Goal: Entertainment & Leisure: Consume media (video, audio)

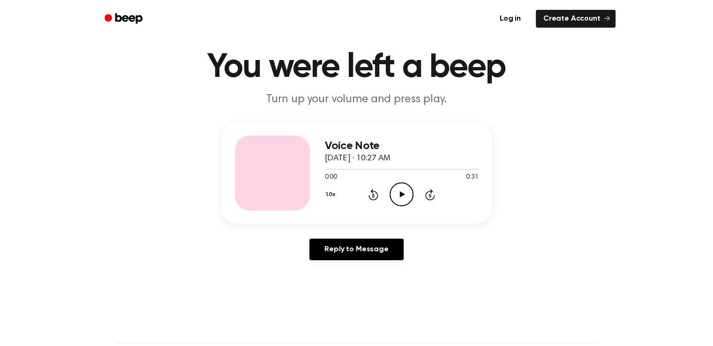
scroll to position [24, 0]
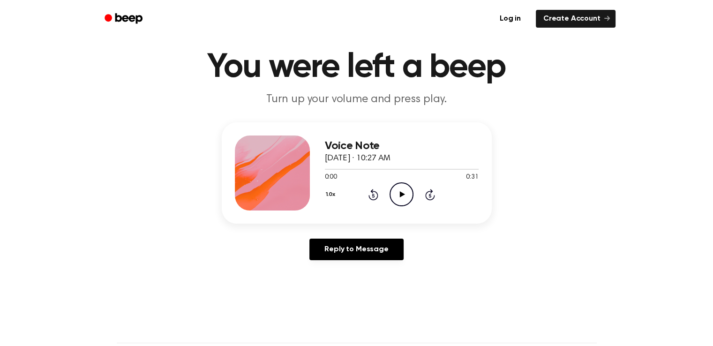
click at [404, 197] on icon "Play Audio" at bounding box center [402, 194] width 24 height 24
click at [447, 167] on div at bounding box center [402, 169] width 154 height 8
click at [399, 190] on icon "Play Audio" at bounding box center [402, 194] width 24 height 24
click at [430, 167] on div at bounding box center [402, 169] width 154 height 8
click at [403, 198] on icon "Play Audio" at bounding box center [402, 194] width 24 height 24
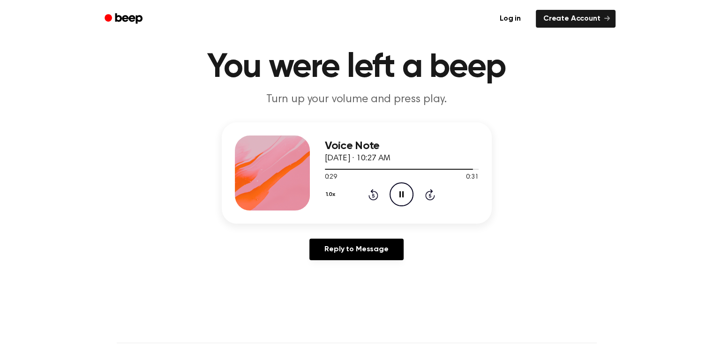
click at [397, 196] on icon "Pause Audio" at bounding box center [402, 194] width 24 height 24
click at [395, 203] on icon "Play Audio" at bounding box center [402, 194] width 24 height 24
click at [417, 168] on div at bounding box center [402, 169] width 154 height 8
click at [402, 198] on icon "Play Audio" at bounding box center [402, 194] width 24 height 24
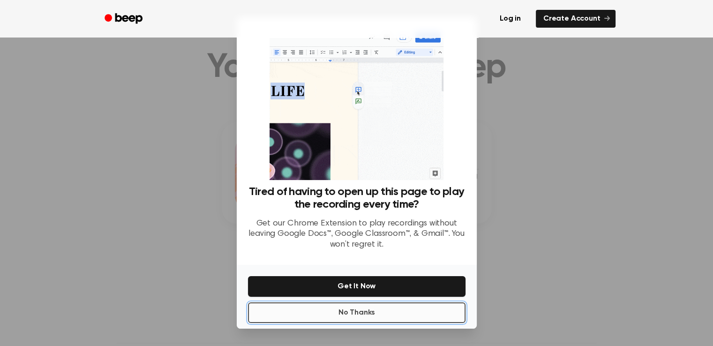
click at [364, 317] on button "No Thanks" at bounding box center [357, 313] width 218 height 21
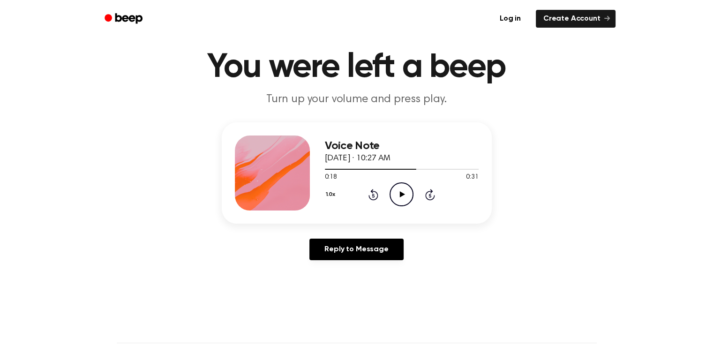
click at [402, 197] on icon "Play Audio" at bounding box center [402, 194] width 24 height 24
click at [402, 197] on icon "Pause Audio" at bounding box center [402, 194] width 24 height 24
click at [449, 170] on div at bounding box center [402, 169] width 154 height 8
click at [404, 190] on icon "Play Audio" at bounding box center [402, 194] width 24 height 24
